Goal: Task Accomplishment & Management: Manage account settings

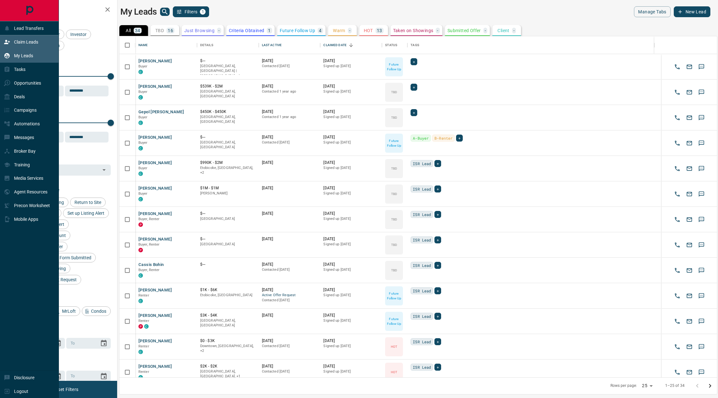
click at [24, 46] on div "Claim Leads" at bounding box center [21, 42] width 34 height 11
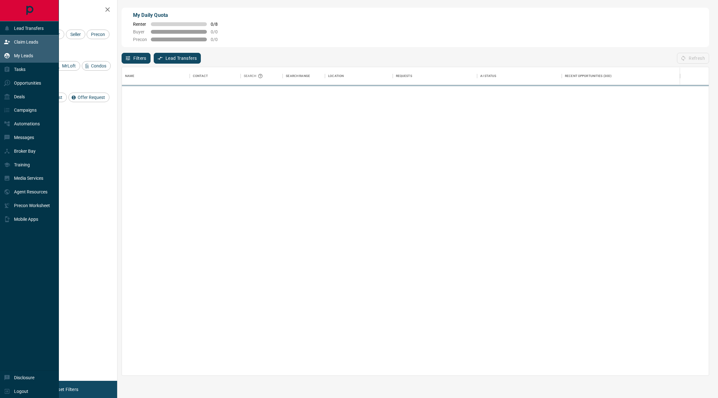
scroll to position [301, 580]
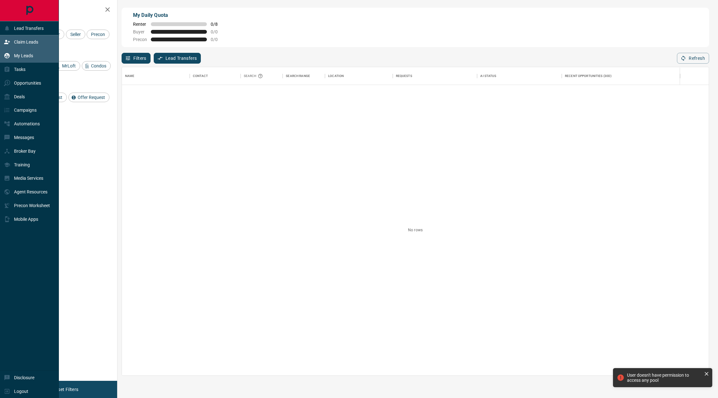
click at [22, 53] on p "My Leads" at bounding box center [23, 55] width 19 height 5
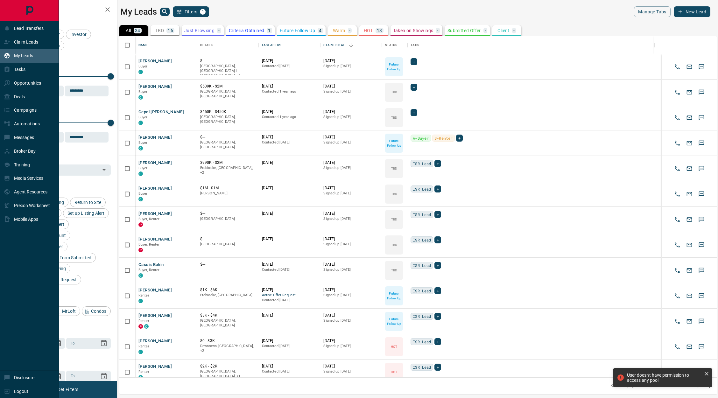
scroll to position [334, 590]
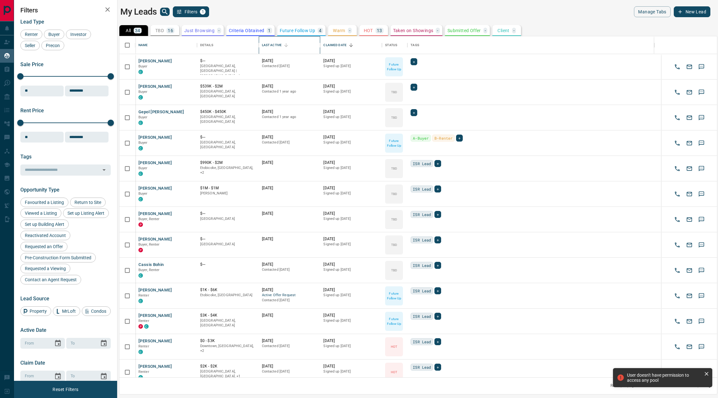
click at [278, 46] on div "Last Active" at bounding box center [272, 45] width 20 height 18
